Goal: Use online tool/utility: Use online tool/utility

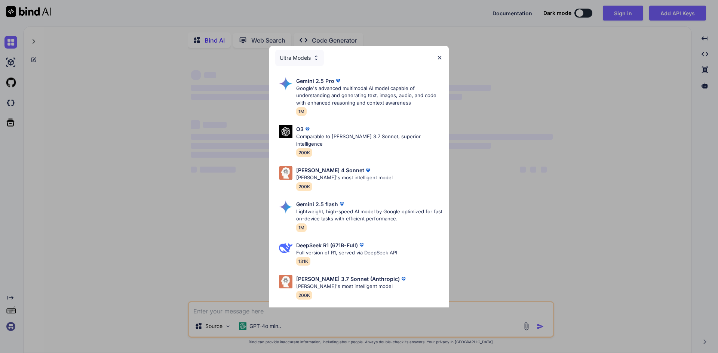
type textarea "x"
click at [440, 58] on img at bounding box center [439, 58] width 6 height 6
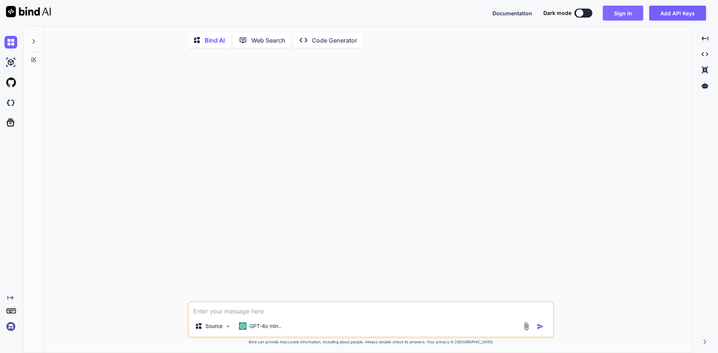
click at [627, 13] on button "Sign in" at bounding box center [623, 13] width 40 height 15
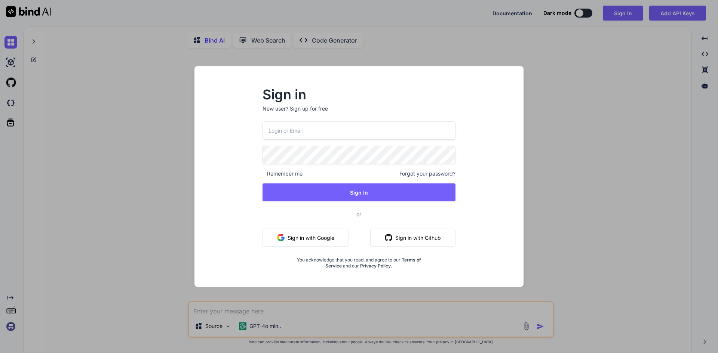
click at [311, 236] on button "Sign in with Google" at bounding box center [305, 238] width 86 height 18
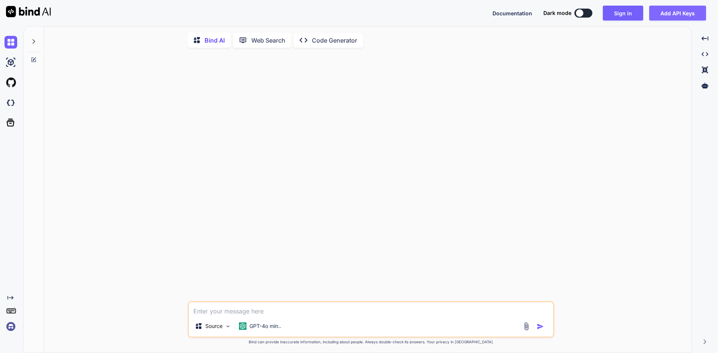
click at [669, 8] on button "Add API Keys" at bounding box center [677, 13] width 57 height 15
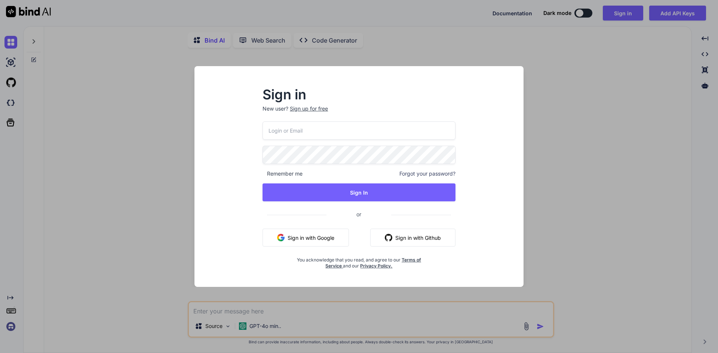
click at [306, 238] on button "Sign in with Google" at bounding box center [305, 238] width 86 height 18
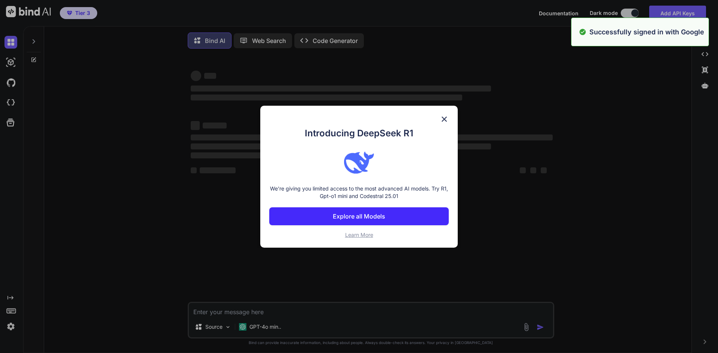
click at [649, 83] on div "Introducing DeepSeek R1 We're giving you limited access to the most advanced AI…" at bounding box center [359, 176] width 718 height 353
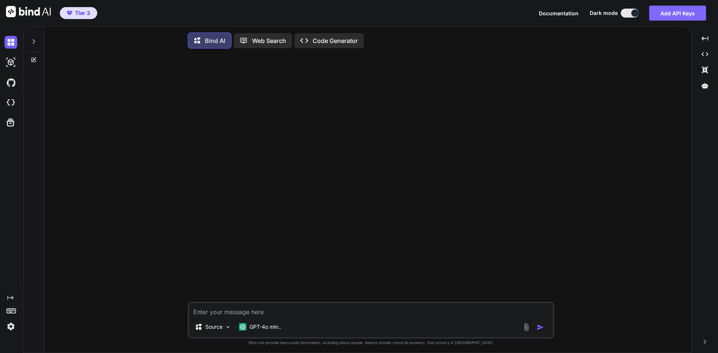
click at [666, 15] on button "Add API Keys" at bounding box center [677, 13] width 57 height 15
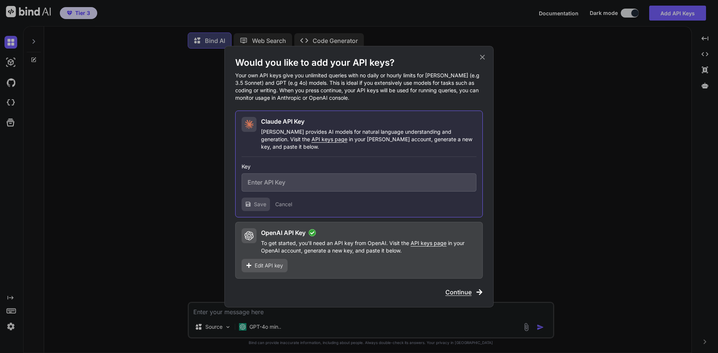
click at [462, 288] on span "Continue" at bounding box center [458, 292] width 26 height 9
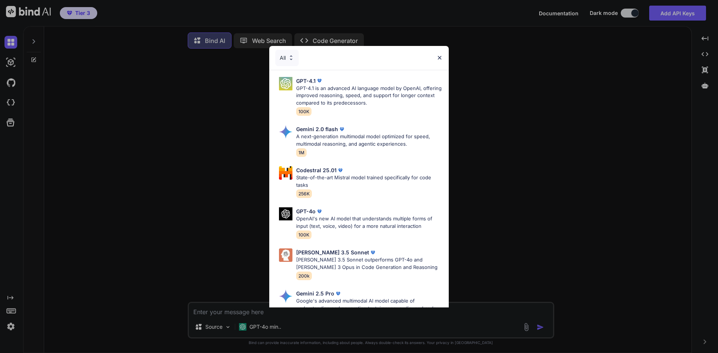
click at [441, 55] on img at bounding box center [439, 58] width 6 height 6
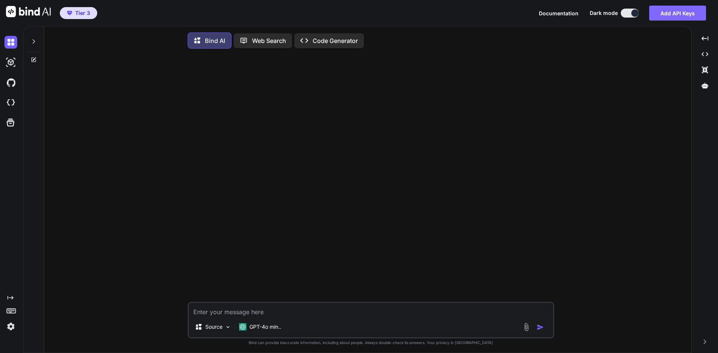
click at [669, 10] on button "Add API Keys" at bounding box center [677, 13] width 57 height 15
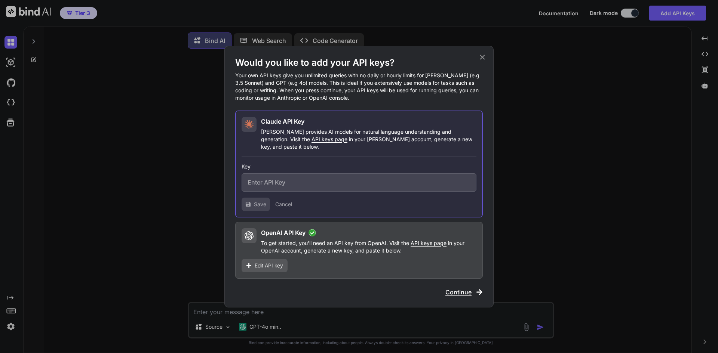
click at [459, 288] on span "Continue" at bounding box center [458, 292] width 26 height 9
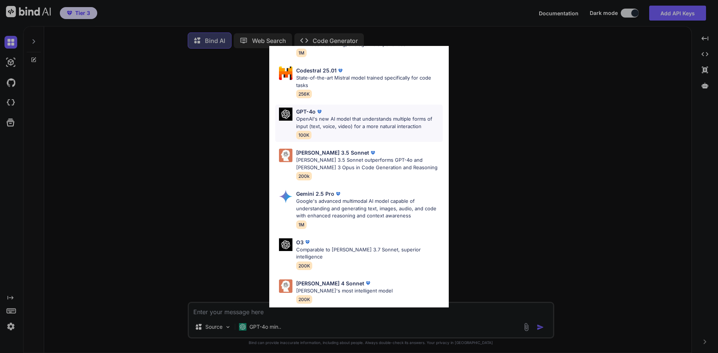
scroll to position [150, 0]
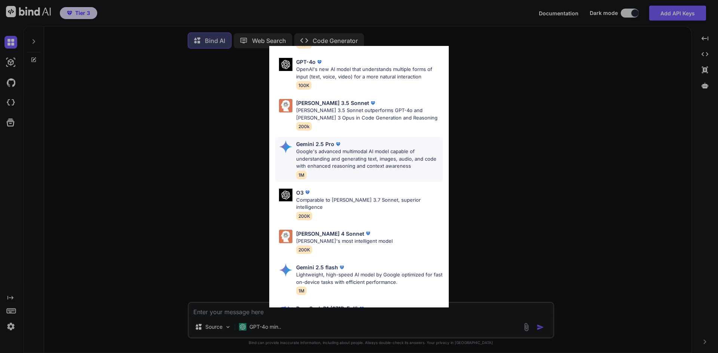
click at [327, 153] on p "Google's advanced multimodal AI model capable of understanding and generating t…" at bounding box center [369, 159] width 147 height 22
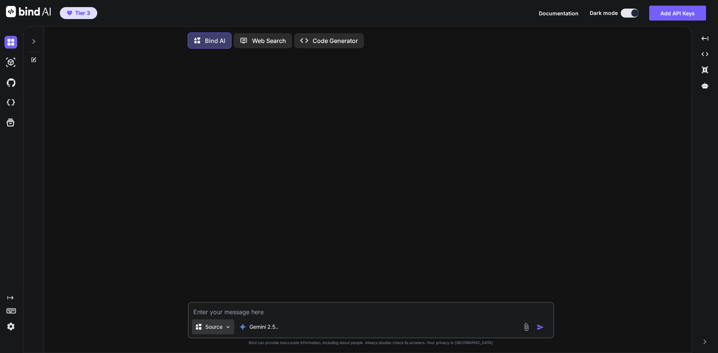
click at [218, 333] on div "Source" at bounding box center [213, 327] width 42 height 15
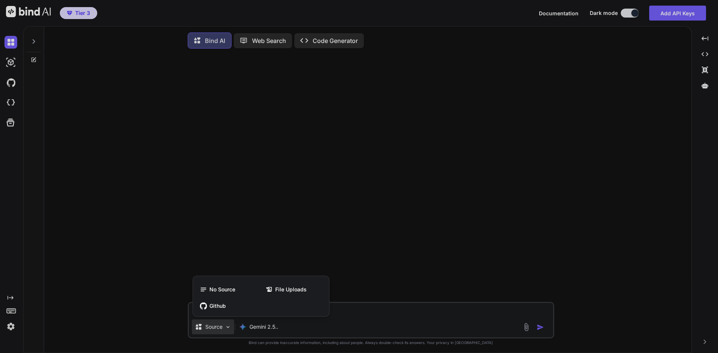
click at [218, 333] on div at bounding box center [359, 176] width 718 height 353
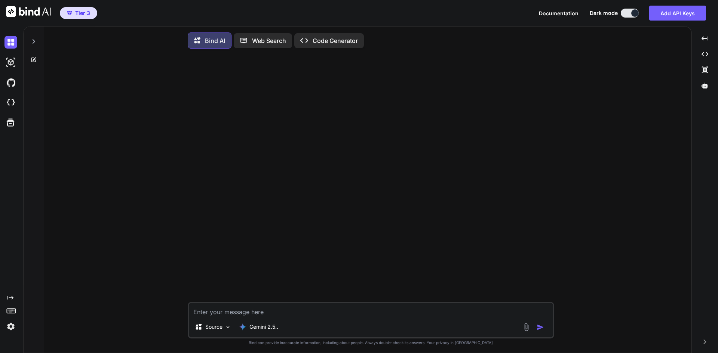
click at [7, 311] on rect at bounding box center [11, 311] width 9 height 4
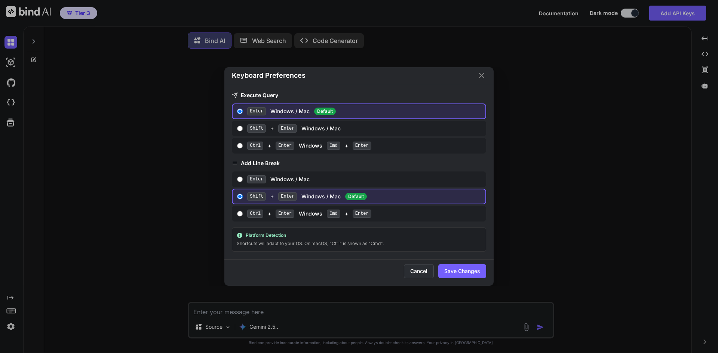
click at [418, 269] on button "Cancel" at bounding box center [419, 271] width 30 height 14
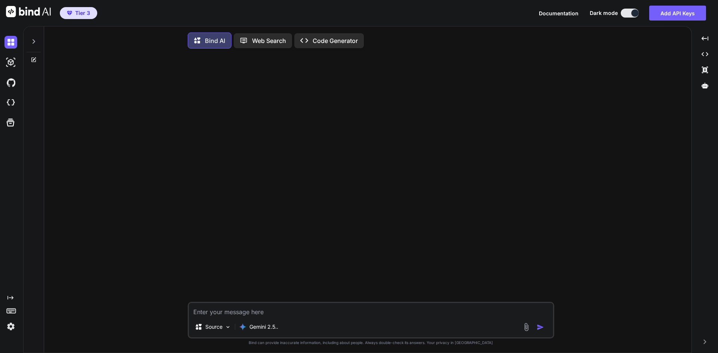
click at [10, 298] on icon at bounding box center [10, 298] width 6 height 4
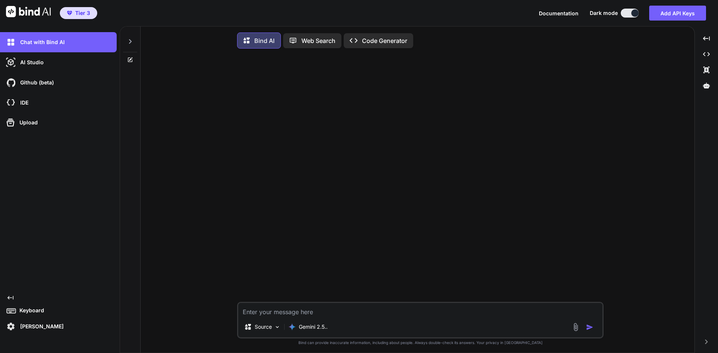
click at [10, 298] on icon "Created with Pixso." at bounding box center [10, 298] width 6 height 6
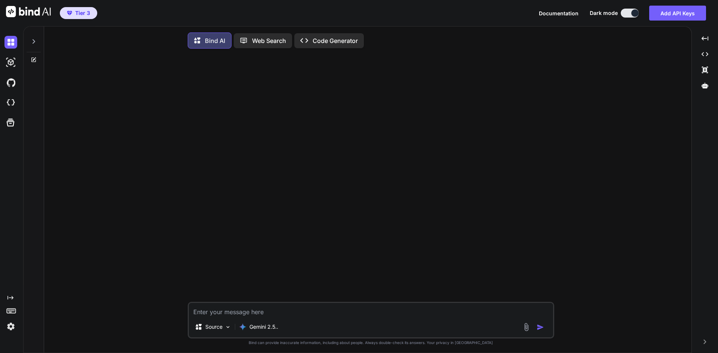
click at [10, 298] on icon "Created with Pixso." at bounding box center [10, 298] width 6 height 6
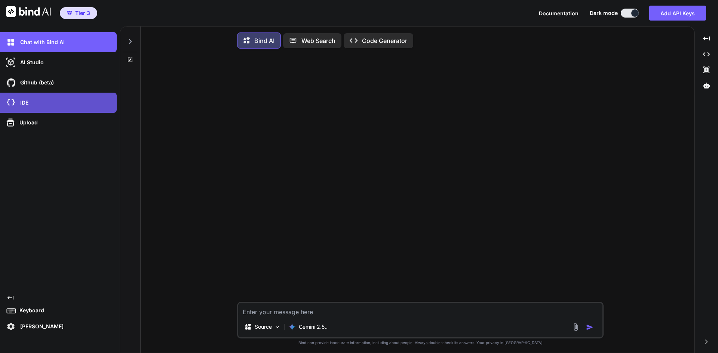
click at [21, 102] on p "IDE" at bounding box center [22, 102] width 11 height 7
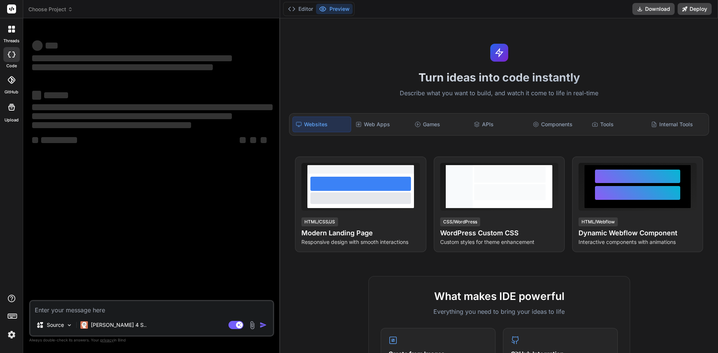
type textarea "x"
